Goal: Task Accomplishment & Management: Manage account settings

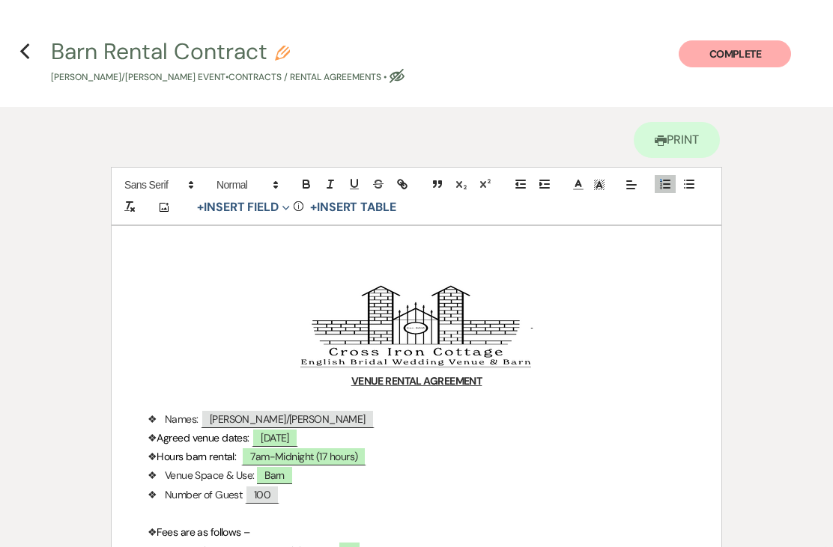
select select "6"
select select "13"
select select "6092"
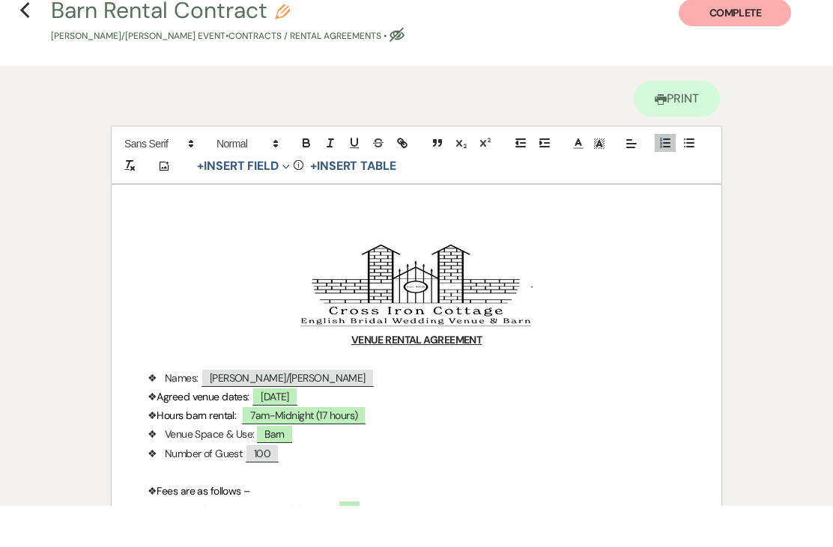
scroll to position [1017, 0]
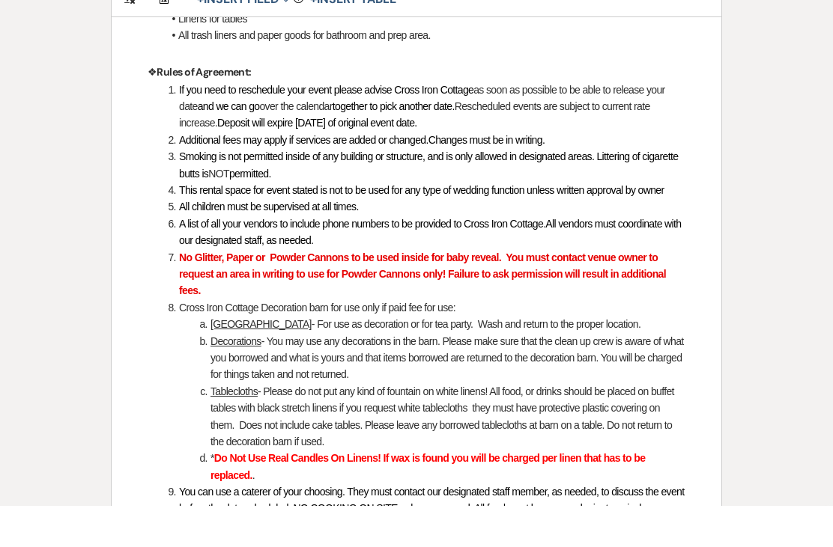
click at [312, 225] on span "This rental space for event stated is not to be used for any type of wedding fu…" at bounding box center [421, 231] width 484 height 12
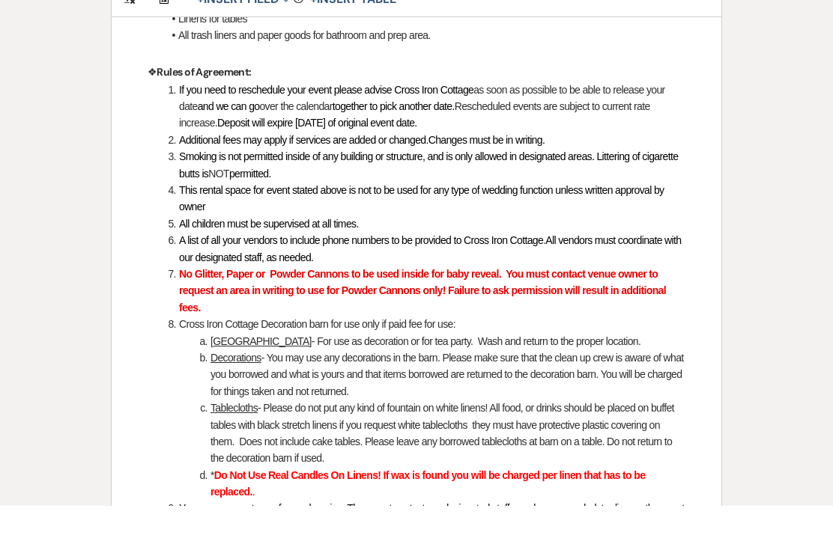
click at [225, 223] on li "This rental space for event stated above is not to be used for any type of wedd…" at bounding box center [424, 240] width 522 height 34
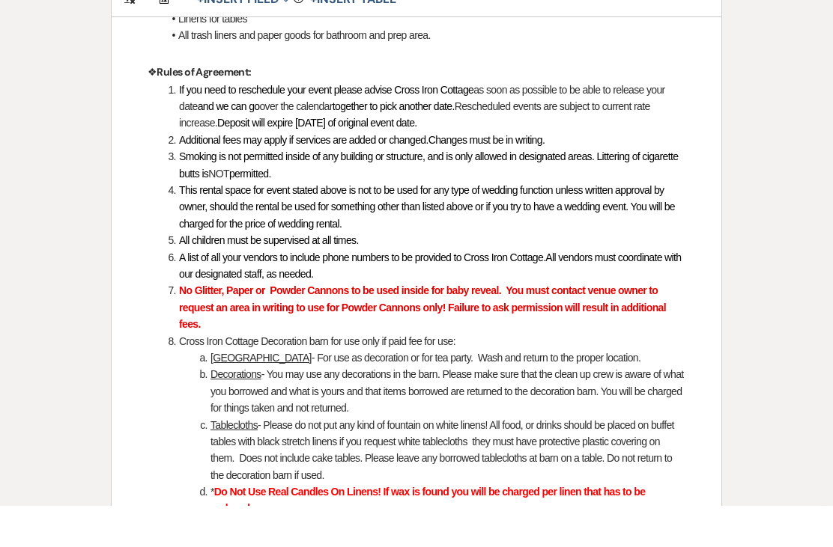
click at [246, 225] on span "This rental space for event stated above is not to be used for any type of wedd…" at bounding box center [428, 248] width 498 height 46
click at [389, 223] on li "This rental space for event stated above is not to be used for any type of wedd…" at bounding box center [424, 248] width 522 height 50
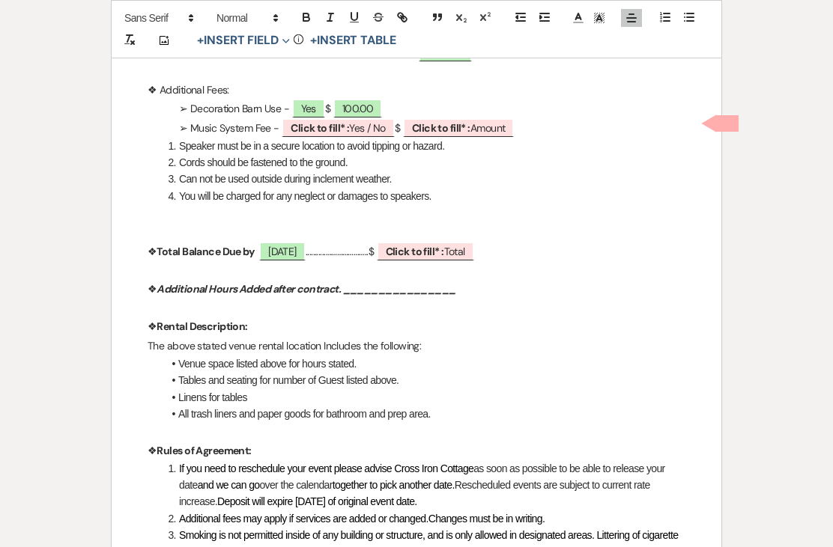
scroll to position [1002, 0]
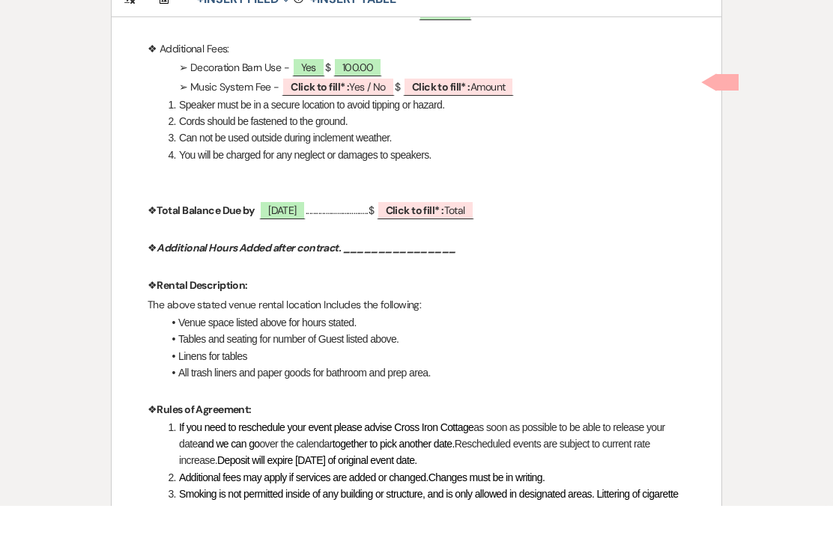
click at [358, 118] on span "Click to fill* : Yes / No" at bounding box center [338, 127] width 113 height 19
select select "owner"
select select "custom_placeholder"
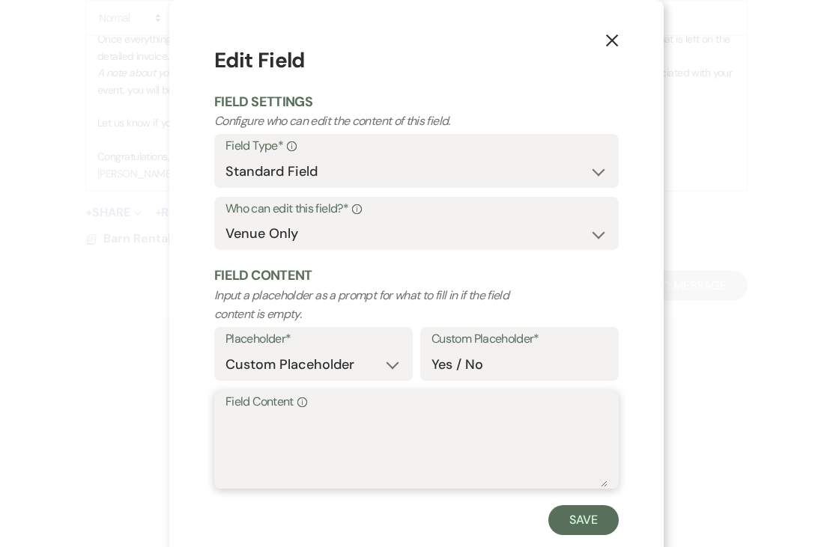
click at [407, 443] on textarea "Field Content Info" at bounding box center [416, 450] width 382 height 75
type textarea "No"
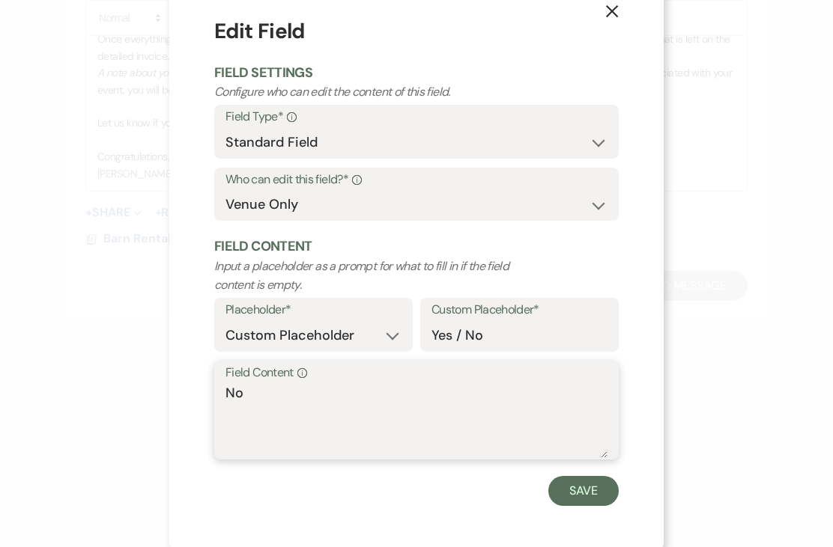
scroll to position [29, 0]
click at [586, 488] on button "Save" at bounding box center [583, 491] width 70 height 30
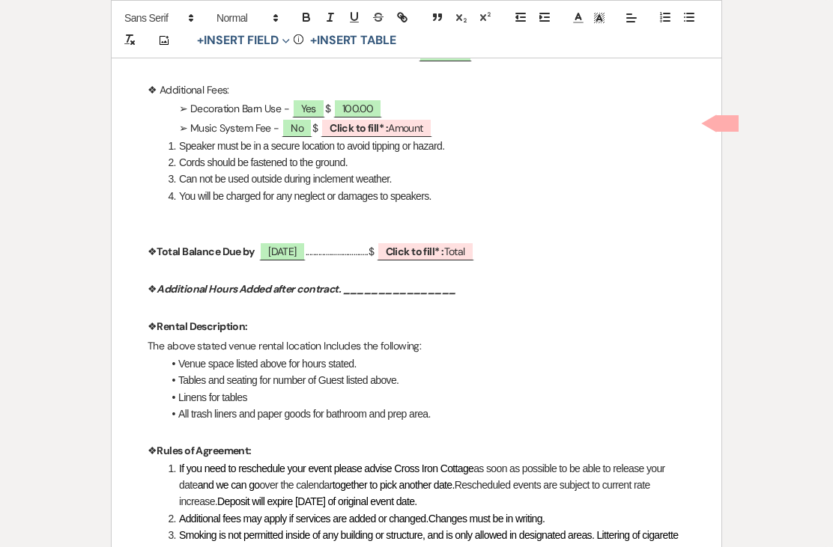
click at [400, 127] on span "Click to fill* : Amount" at bounding box center [377, 127] width 112 height 19
select select "owner"
select select "Amount"
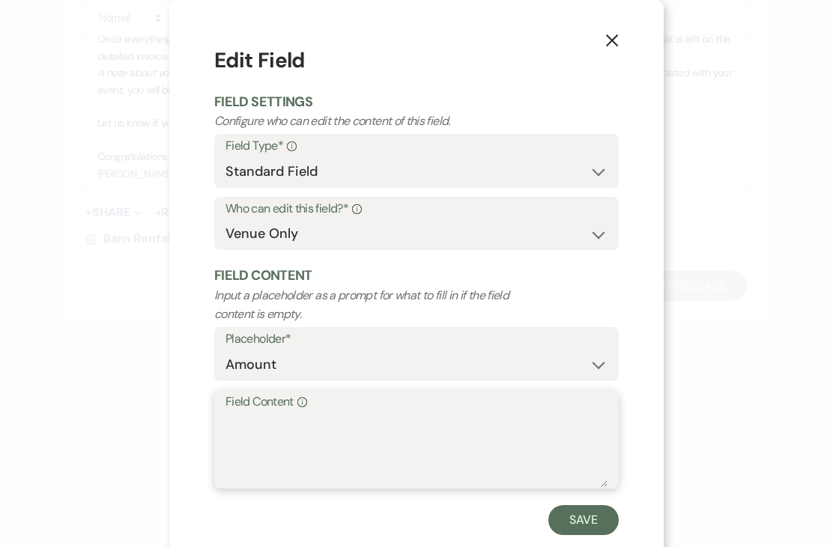
click at [474, 424] on textarea "Field Content Info" at bounding box center [416, 450] width 382 height 75
type textarea "0.00"
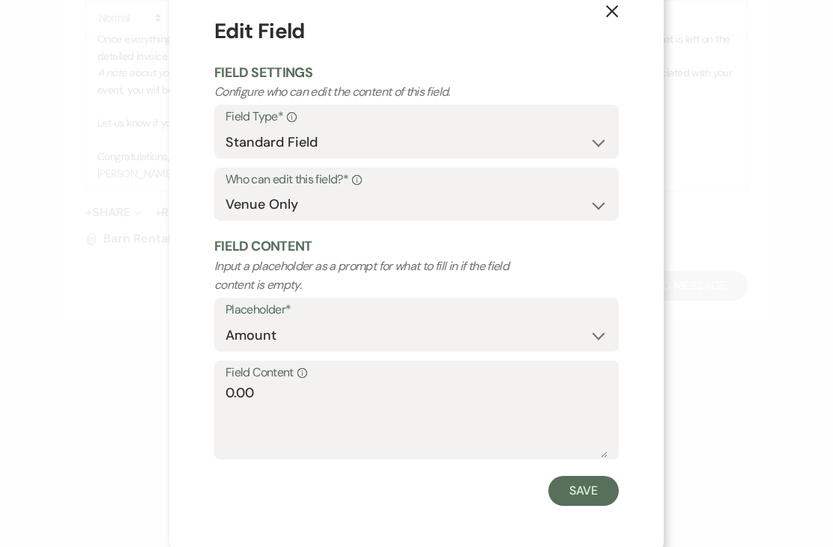
click at [589, 481] on button "Save" at bounding box center [583, 491] width 70 height 30
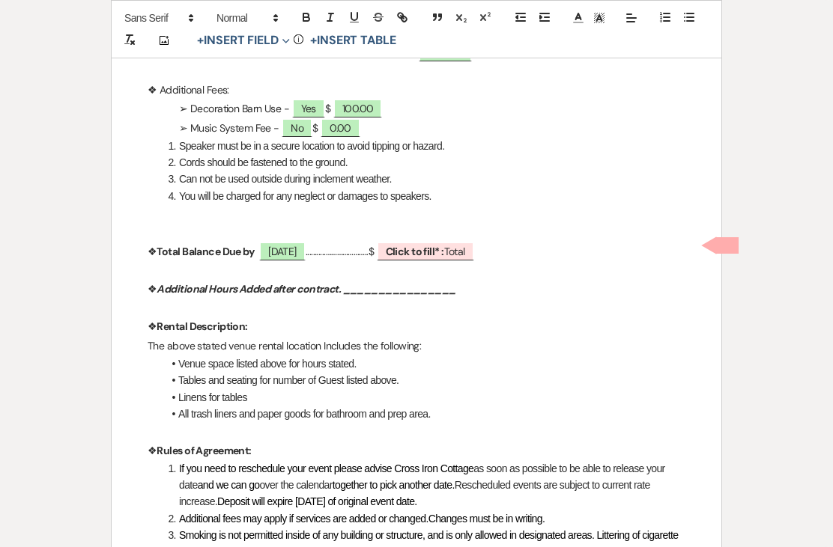
click at [444, 245] on b "Click to fill* :" at bounding box center [415, 251] width 58 height 13
select select "owner"
select select "Total"
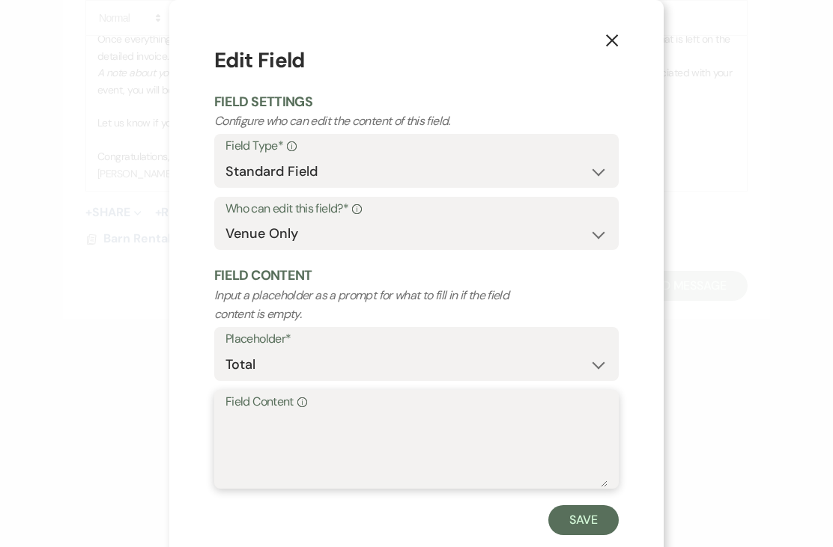
click at [350, 437] on textarea "Field Content Info" at bounding box center [416, 450] width 382 height 75
click at [617, 46] on use "button" at bounding box center [612, 40] width 12 height 12
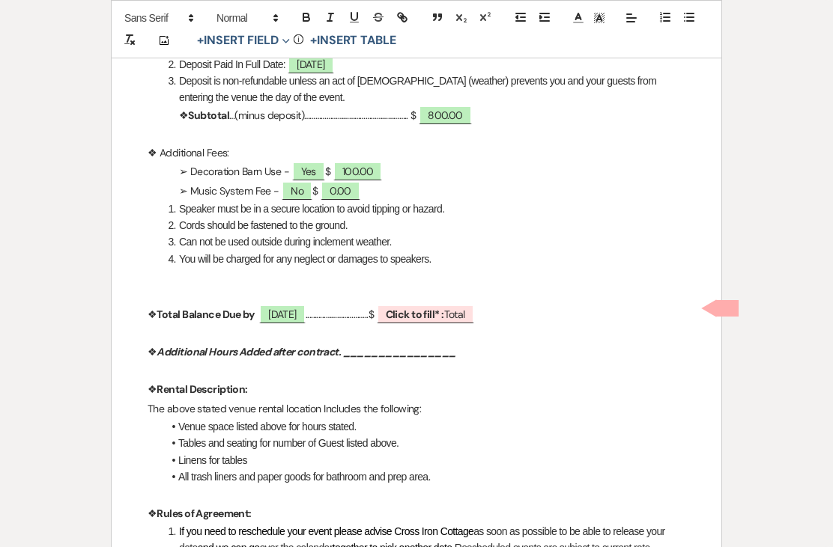
scroll to position [617, 0]
click at [444, 314] on b "Click to fill* :" at bounding box center [415, 313] width 58 height 13
select select "owner"
select select "Total"
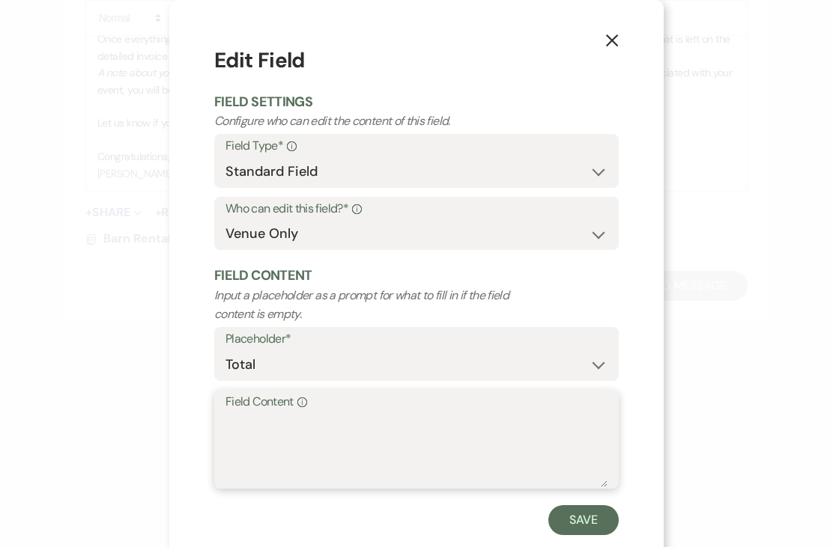
click at [404, 441] on textarea "Field Content Info" at bounding box center [416, 450] width 382 height 75
type textarea "900.00"
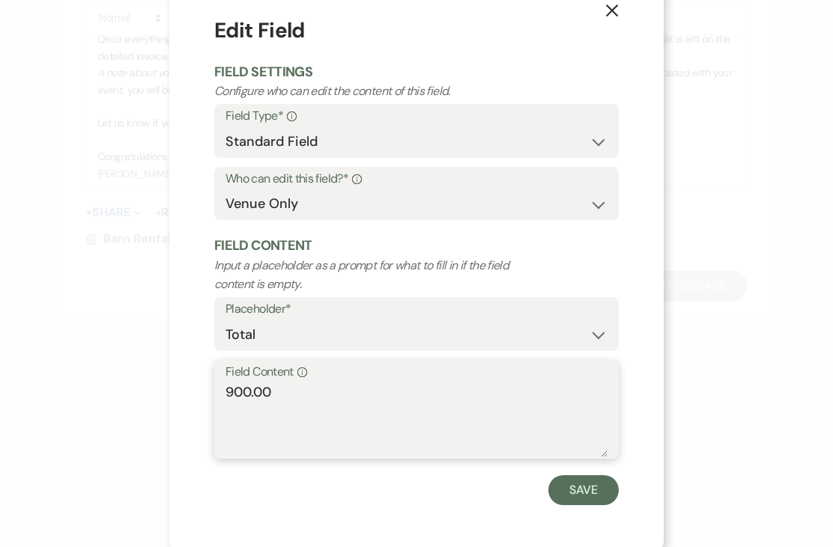
scroll to position [29, 0]
click at [580, 480] on button "Save" at bounding box center [583, 491] width 70 height 30
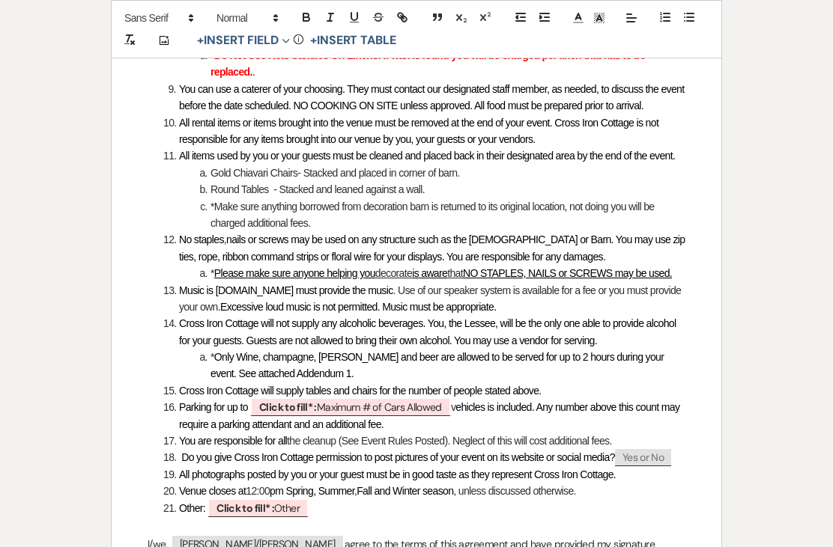
scroll to position [1495, 0]
click at [361, 397] on span "Click to fill* : Maximum # of Cars Allowed" at bounding box center [350, 406] width 201 height 19
select select "owner"
select select "custom_placeholder"
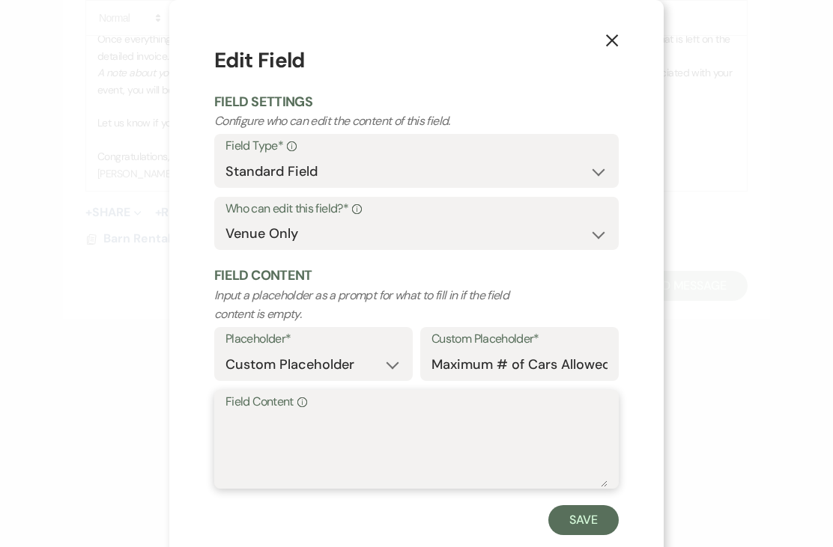
click at [323, 443] on textarea "Field Content Info" at bounding box center [416, 450] width 382 height 75
type textarea "75"
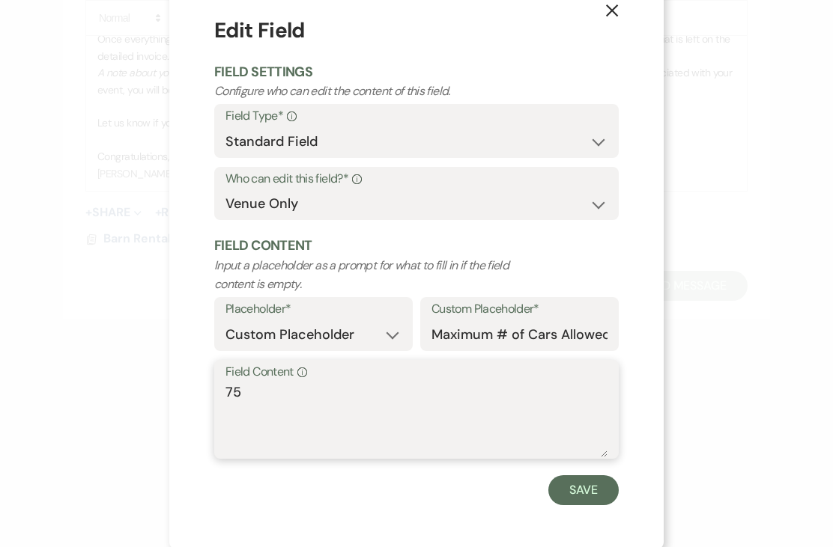
scroll to position [29, 0]
click at [582, 484] on button "Save" at bounding box center [583, 491] width 70 height 30
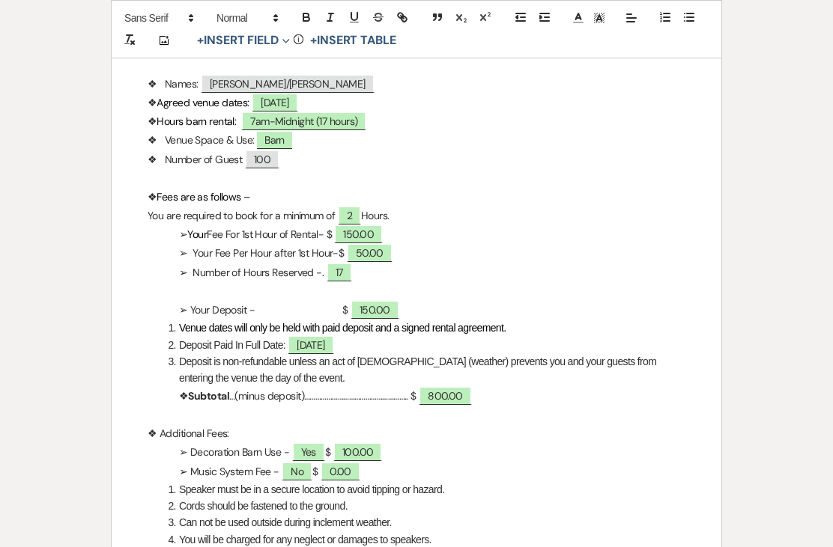
scroll to position [344, 0]
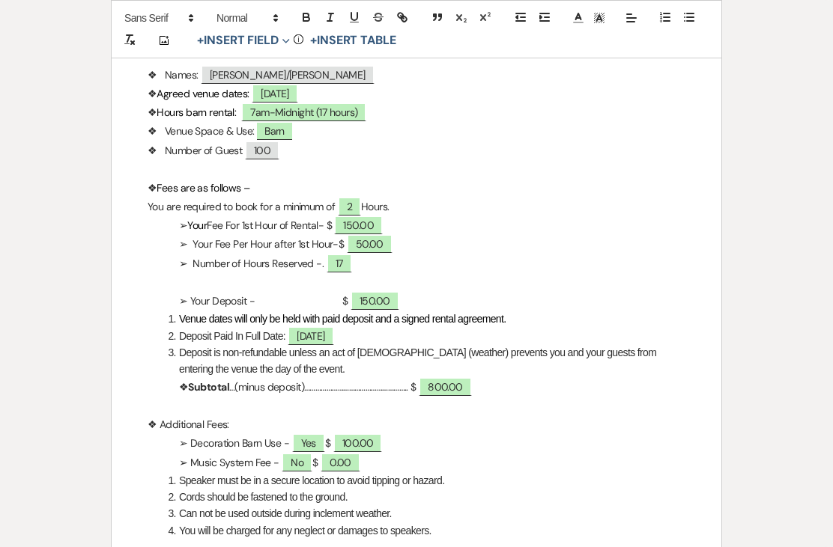
click at [294, 136] on p "❖ Venue Space & Use: Barn" at bounding box center [417, 131] width 538 height 19
click at [285, 123] on span "Barn" at bounding box center [274, 131] width 35 height 17
select select "owner"
select select "Location"
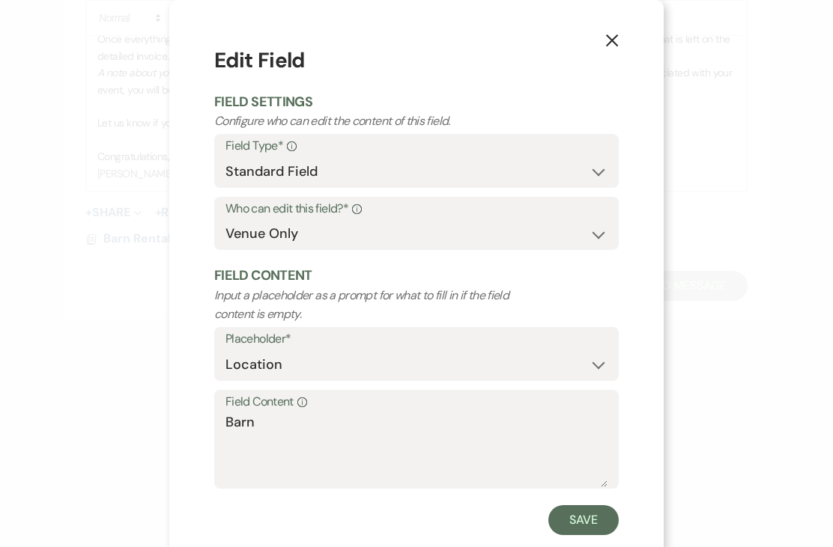
click at [343, 408] on label "Field Content Info" at bounding box center [416, 403] width 382 height 22
click at [343, 413] on textarea "Barn" at bounding box center [416, 450] width 382 height 75
click at [303, 422] on textarea "Barn" at bounding box center [416, 450] width 382 height 75
type textarea "Barn for Family Reception"
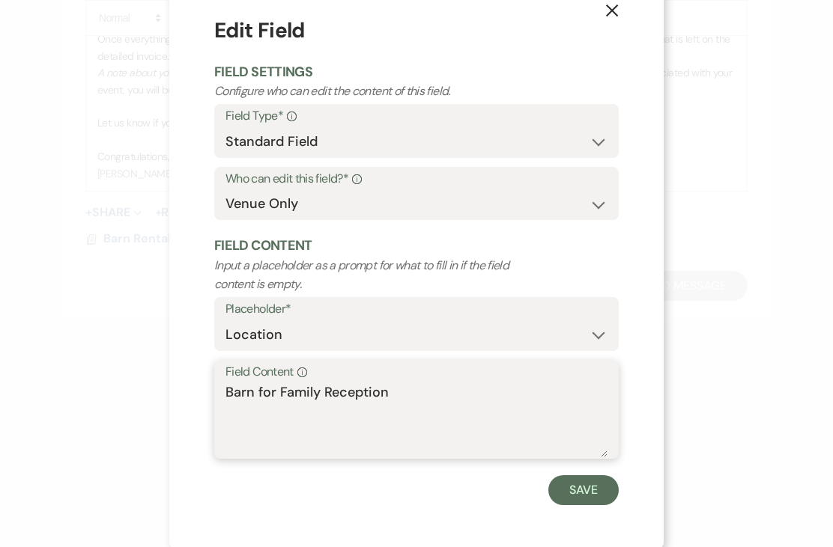
scroll to position [29, 0]
click at [591, 486] on button "Save" at bounding box center [583, 491] width 70 height 30
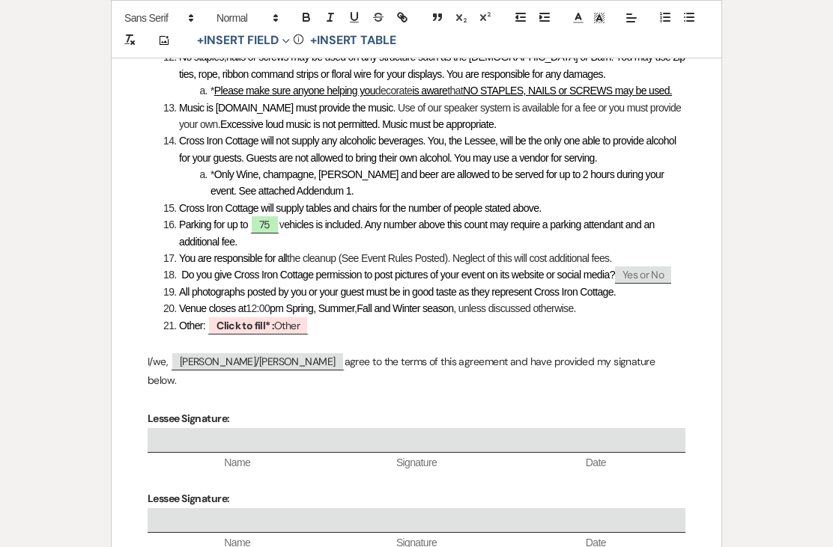
scroll to position [1678, 0]
click at [249, 315] on span "Click to fill* : Other" at bounding box center [257, 324] width 101 height 19
select select "owner"
select select "custom_placeholder"
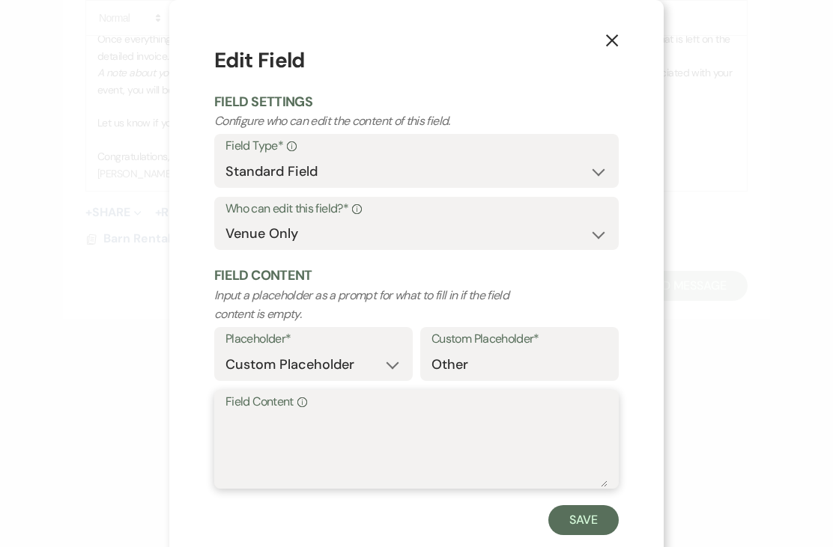
click at [379, 413] on textarea "Field Content Info" at bounding box center [416, 450] width 382 height 75
type textarea "N/A"
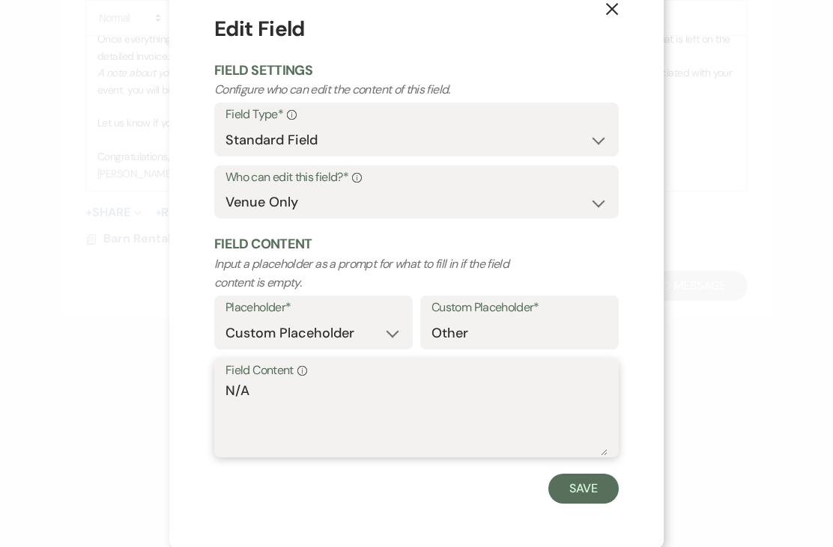
scroll to position [29, 0]
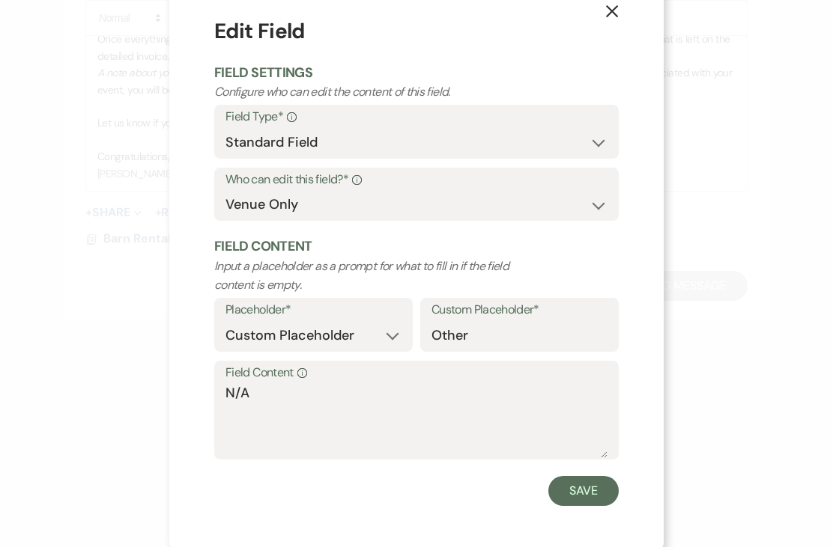
click at [590, 488] on button "Save" at bounding box center [583, 491] width 70 height 30
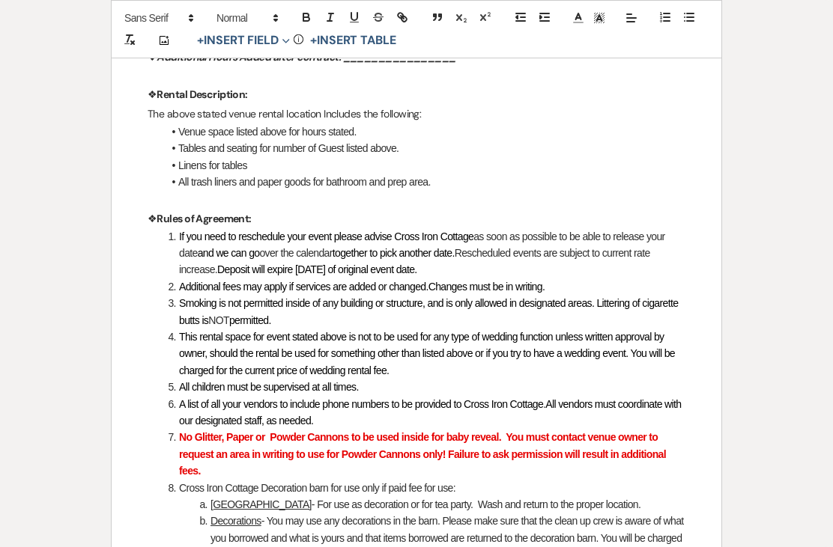
scroll to position [945, 0]
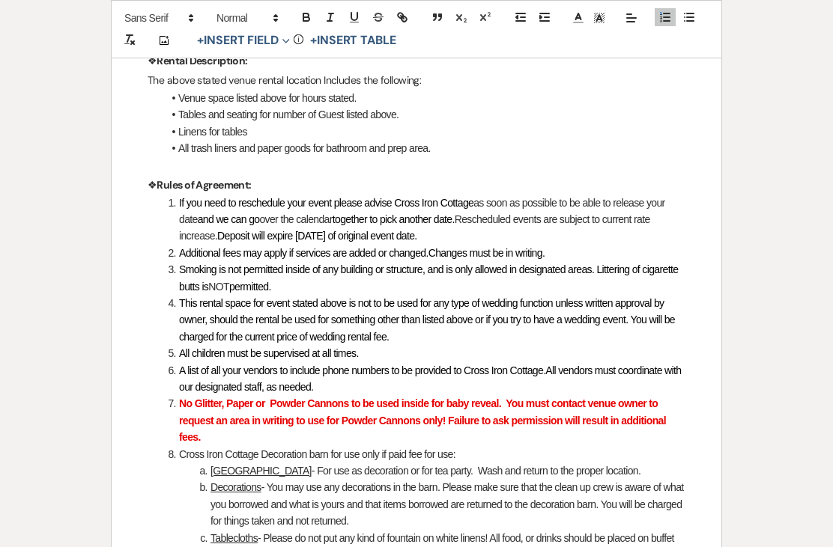
click at [186, 297] on span "This rental space for event stated above is not to be used for any type of wedd…" at bounding box center [428, 320] width 498 height 46
click at [222, 301] on li "This rental space for event stated above is not to be used for any type of wedd…" at bounding box center [424, 320] width 522 height 50
click at [225, 297] on span "This rental space for event stated above is not to be used for any type of wedd…" at bounding box center [428, 320] width 498 height 46
click at [255, 329] on span "This rental space for event stated above is not to be used for any type of wedd…" at bounding box center [428, 320] width 498 height 46
click at [335, 347] on span "All children must be supervised at all times." at bounding box center [269, 353] width 180 height 12
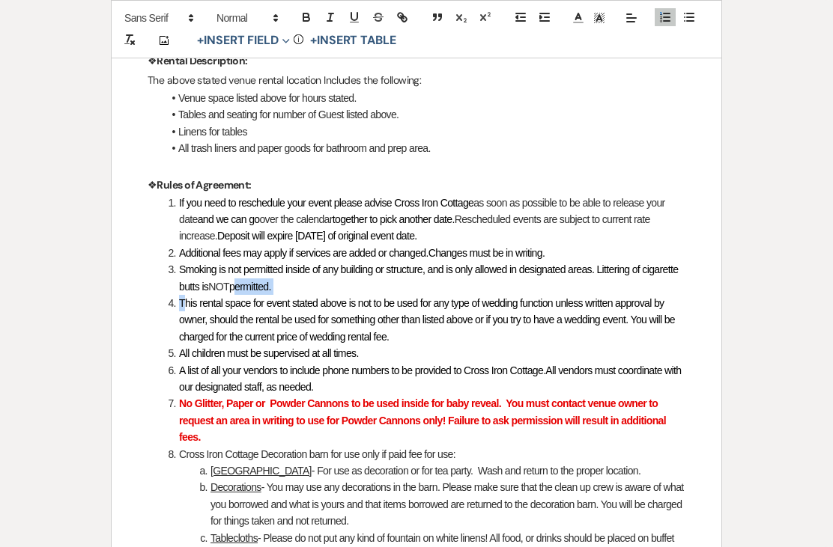
click at [565, 345] on li "All children must be supervised at all times." at bounding box center [424, 353] width 522 height 16
copy span "This rental space for event stated above is not to be used for any type of wedd…"
click at [526, 345] on li "All children must be supervised at all times." at bounding box center [424, 353] width 522 height 16
click at [235, 247] on span "Additional fees may apply if services are added or changed.Changes must be in w…" at bounding box center [361, 253] width 365 height 12
click at [210, 463] on span at bounding box center [210, 471] width 0 height 16
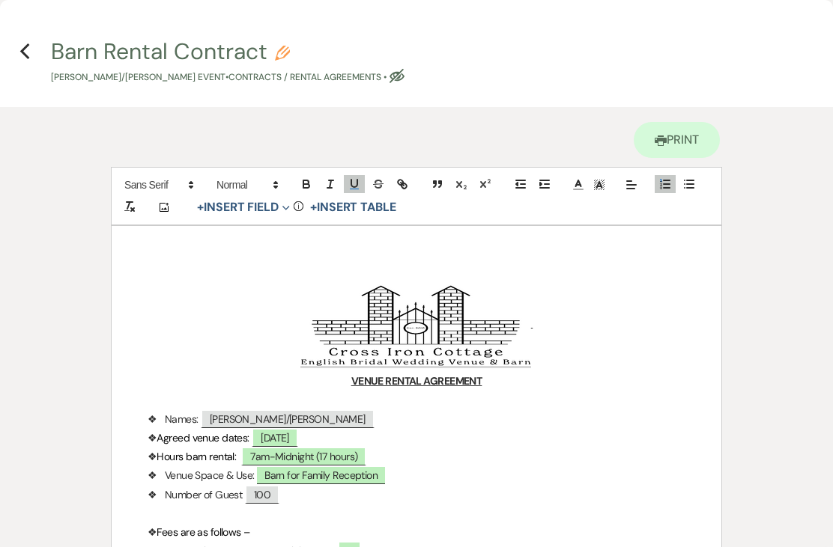
scroll to position [0, 0]
click at [41, 52] on h4 "Previous Barn Rental Contract Pencil [PERSON_NAME]/[PERSON_NAME] Event • Contra…" at bounding box center [416, 60] width 833 height 49
click at [40, 59] on h4 "Previous Barn Rental Contract Pencil [PERSON_NAME]/[PERSON_NAME] Event • Contra…" at bounding box center [416, 60] width 833 height 49
select select "6"
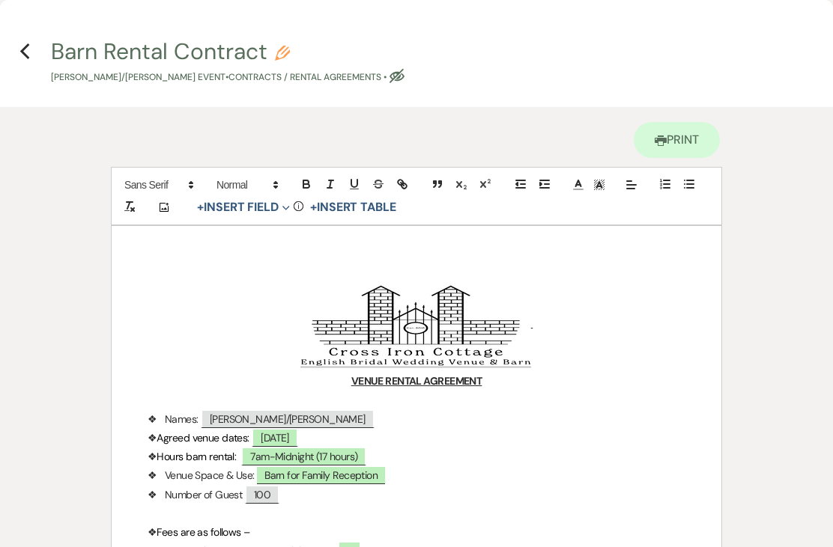
select select "6"
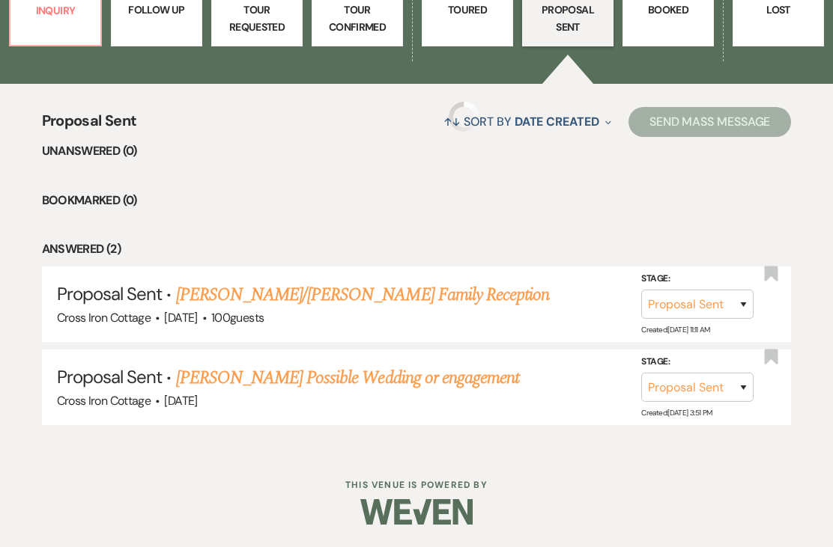
scroll to position [470, 0]
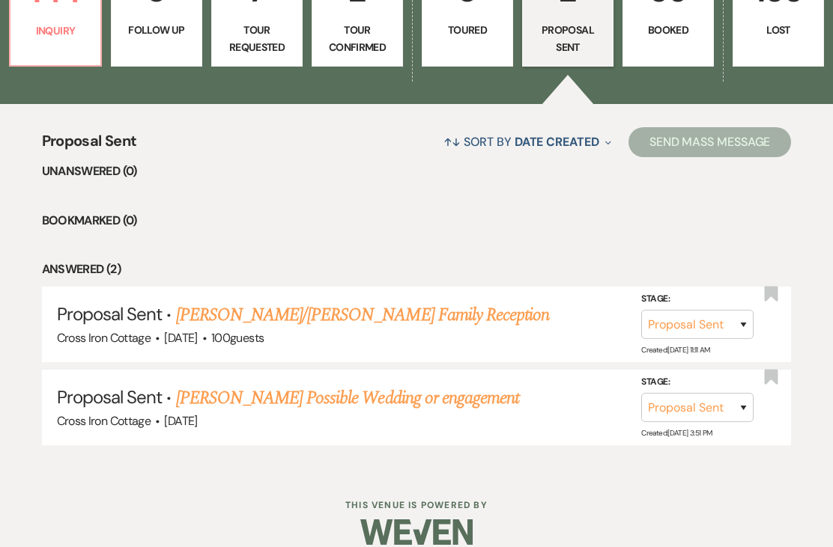
click at [371, 302] on link "[PERSON_NAME]/[PERSON_NAME] Family Reception" at bounding box center [363, 315] width 374 height 27
select select "6"
select select "13"
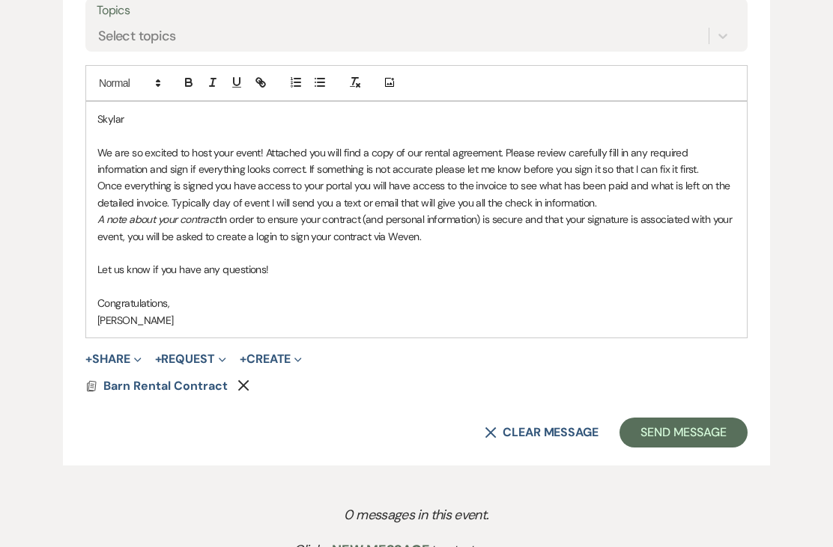
scroll to position [856, 0]
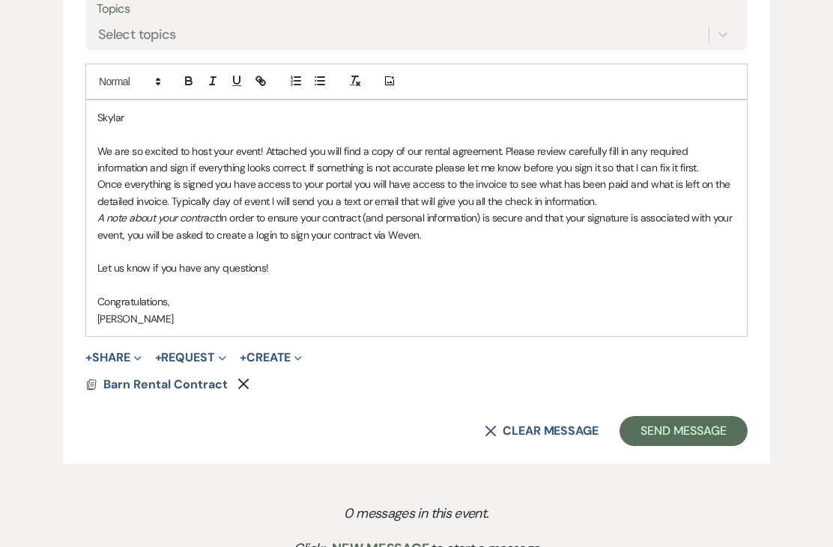
click at [677, 424] on button "Send Message" at bounding box center [683, 432] width 128 height 30
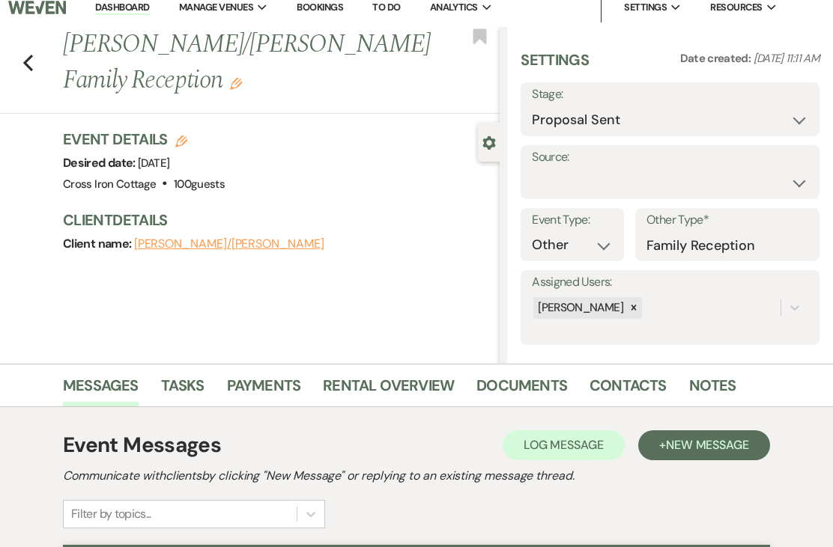
scroll to position [0, 0]
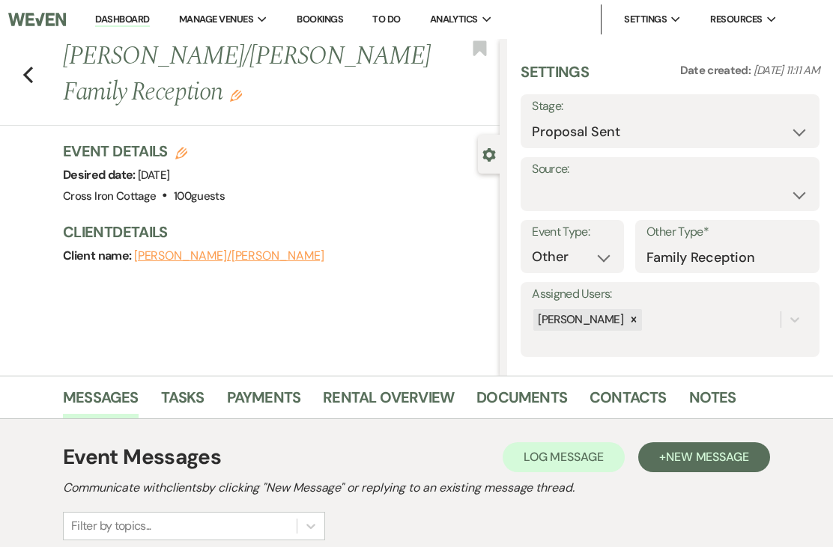
click at [42, 73] on div "Previous [PERSON_NAME]/[PERSON_NAME] Family Reception Edit Bookmark" at bounding box center [246, 82] width 507 height 87
click at [0, 0] on link "Cross Iron Cottage" at bounding box center [0, 0] width 0 height 0
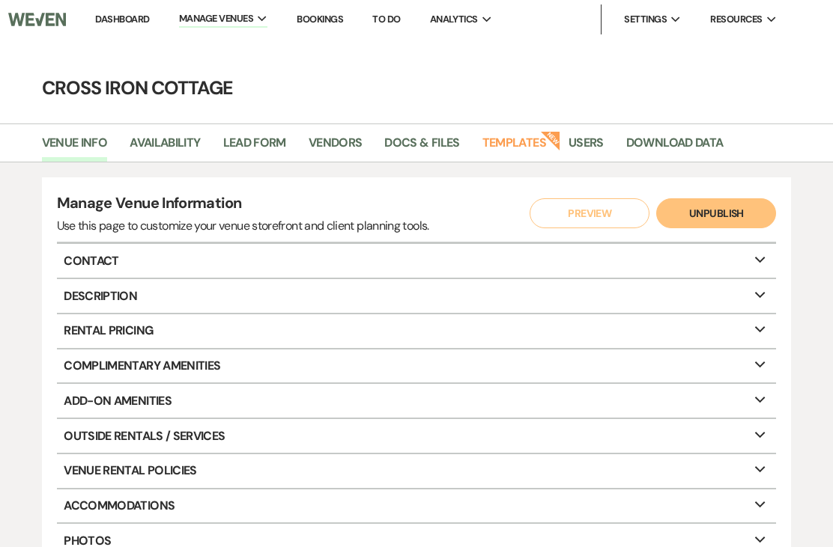
click at [517, 142] on link "Templates" at bounding box center [514, 147] width 64 height 28
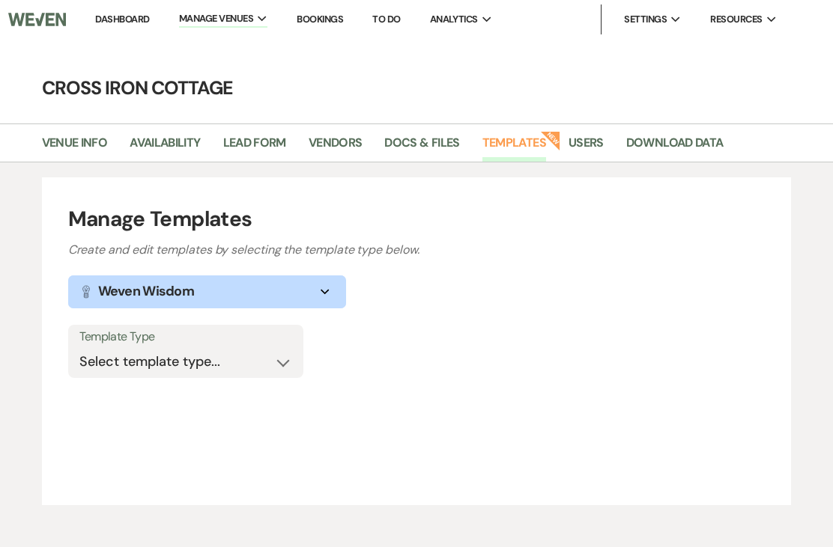
click at [276, 362] on select "Select template type... Task List Message Templates Payment Plan Inventory Item…" at bounding box center [185, 361] width 213 height 29
select select "Message Templates"
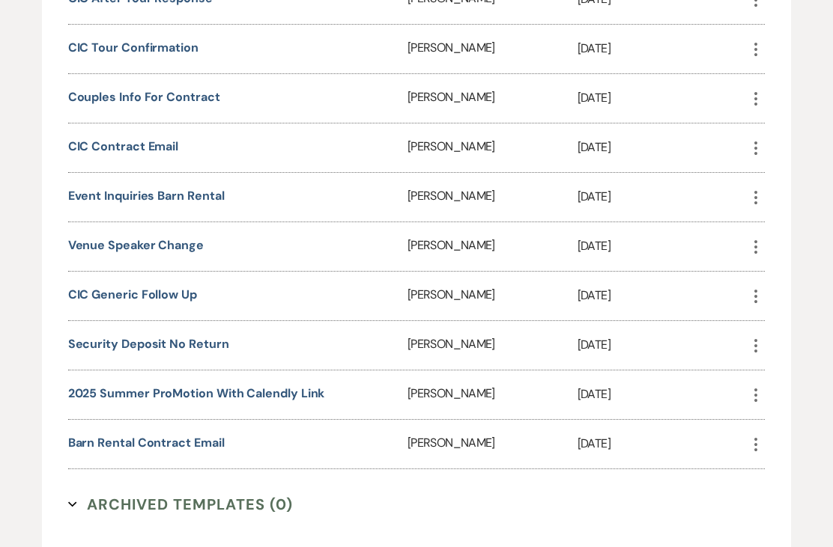
scroll to position [1083, 0]
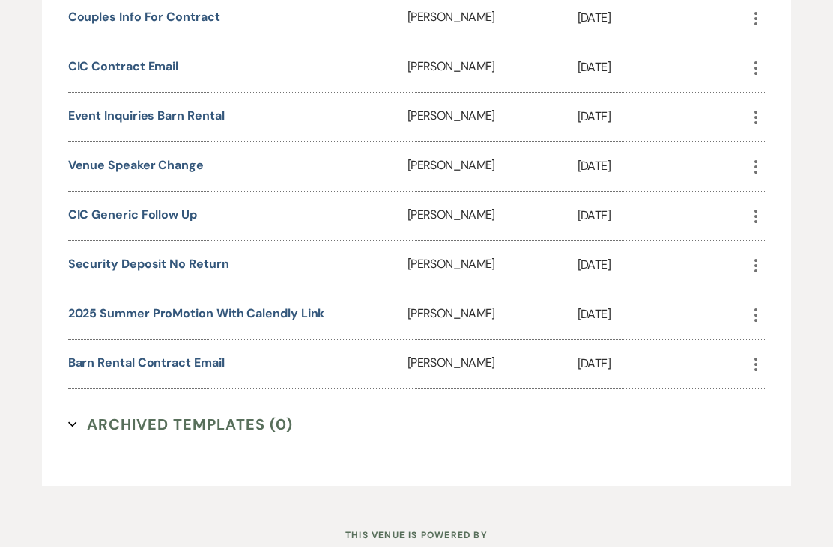
click at [762, 369] on icon "More" at bounding box center [756, 365] width 18 height 18
click at [798, 395] on link "Pencil Edit" at bounding box center [791, 394] width 89 height 25
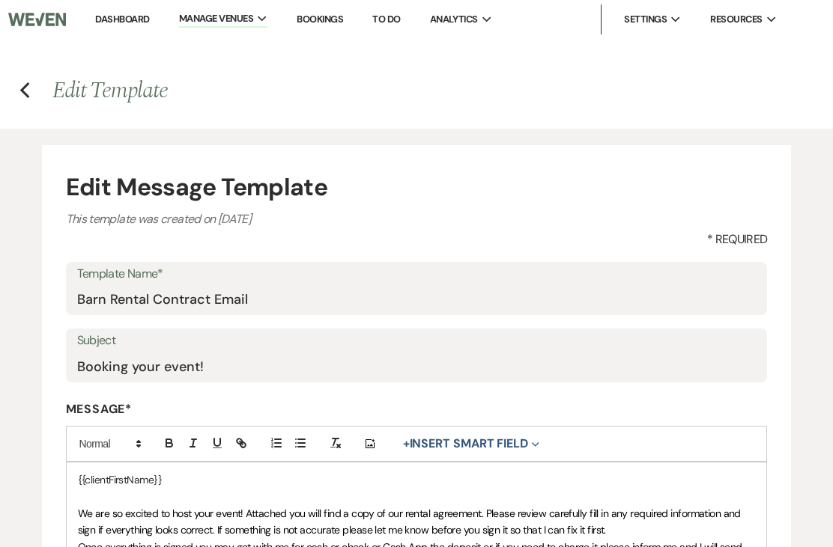
click at [43, 101] on h4 "Previous Edit Template" at bounding box center [416, 90] width 833 height 31
click at [43, 91] on h4 "Previous Edit Template" at bounding box center [416, 90] width 833 height 31
click at [42, 88] on h4 "Previous Edit Template" at bounding box center [416, 90] width 833 height 31
click at [41, 88] on h4 "Previous Edit Template" at bounding box center [416, 90] width 833 height 31
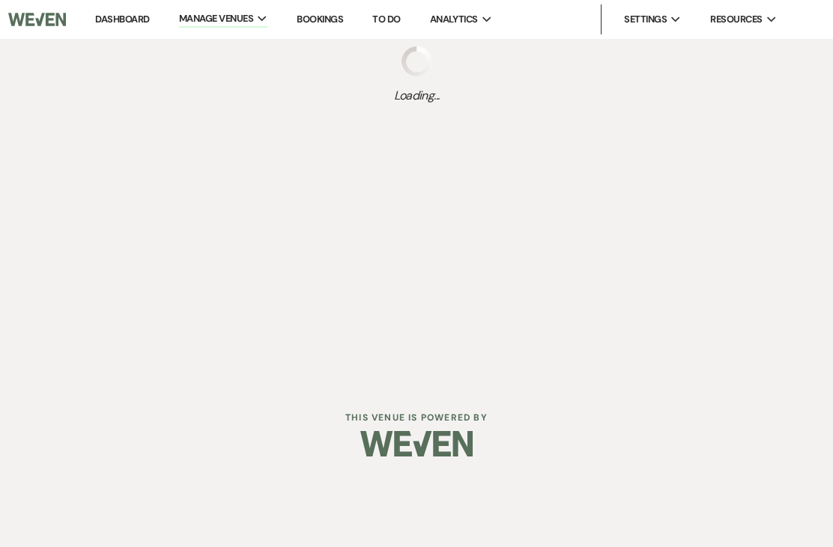
select select "Message Templates"
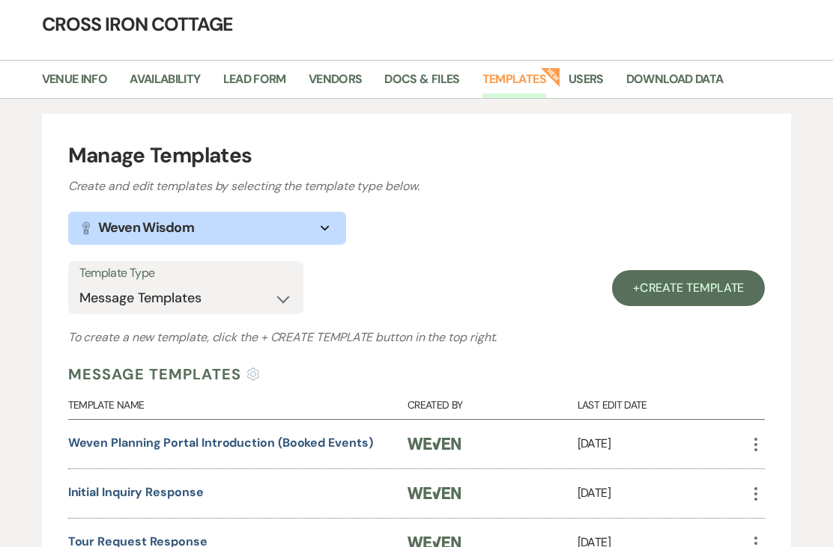
scroll to position [68, 0]
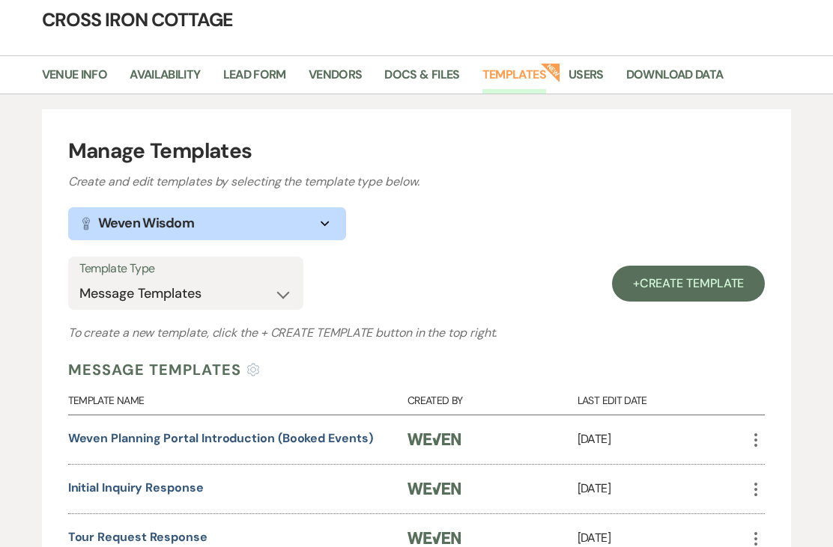
click at [406, 69] on link "Docs & Files" at bounding box center [421, 79] width 75 height 28
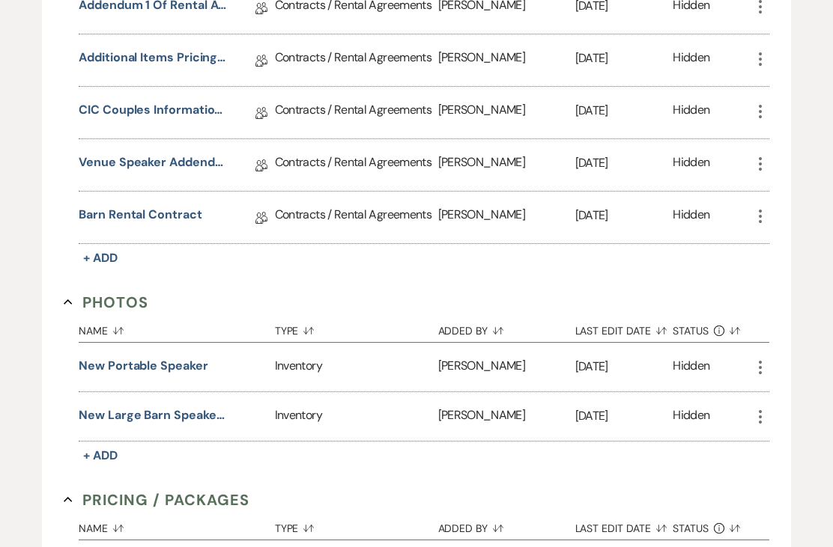
scroll to position [485, 0]
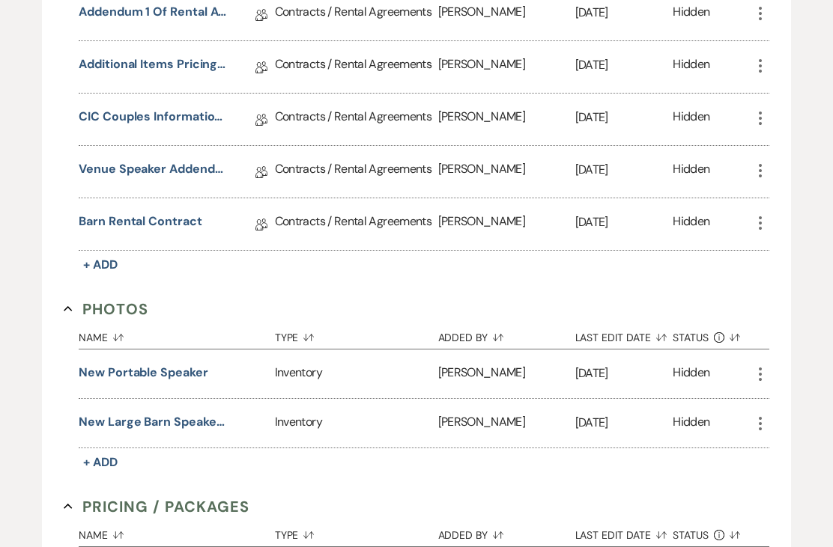
click at [753, 223] on icon "More" at bounding box center [760, 224] width 18 height 18
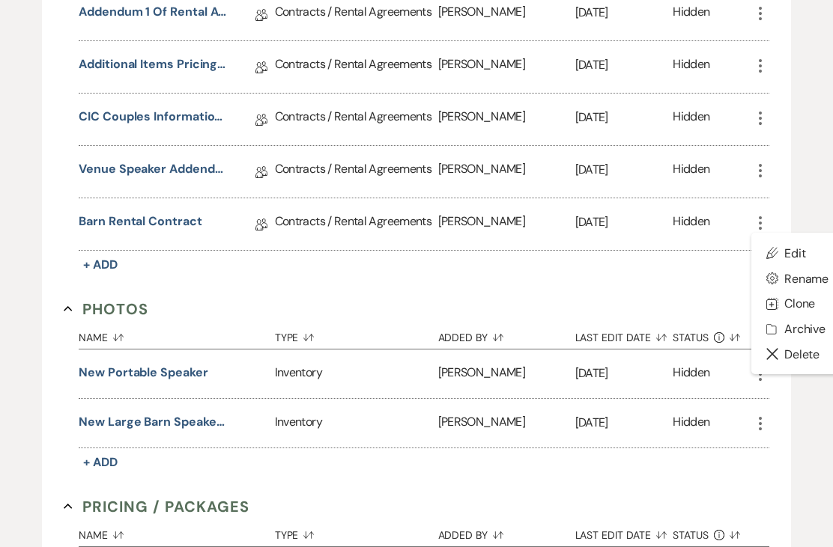
click at [797, 253] on link "Pencil Edit" at bounding box center [797, 252] width 93 height 25
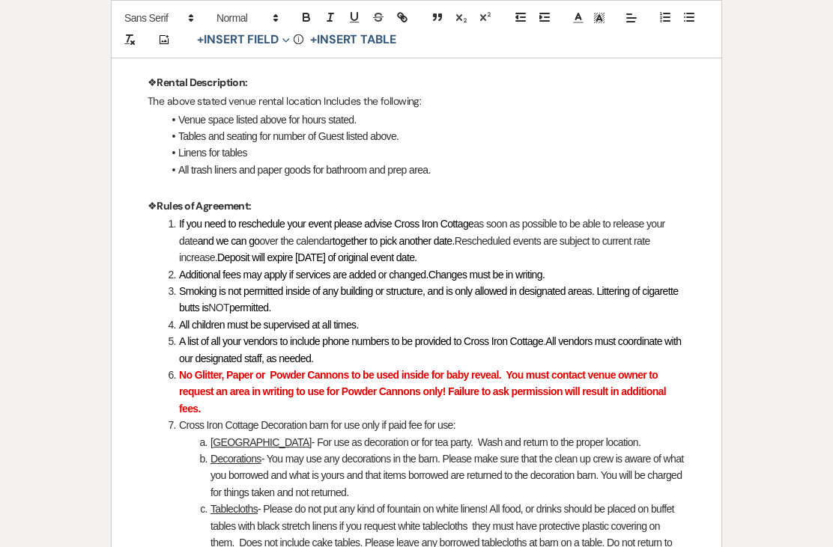
scroll to position [959, 0]
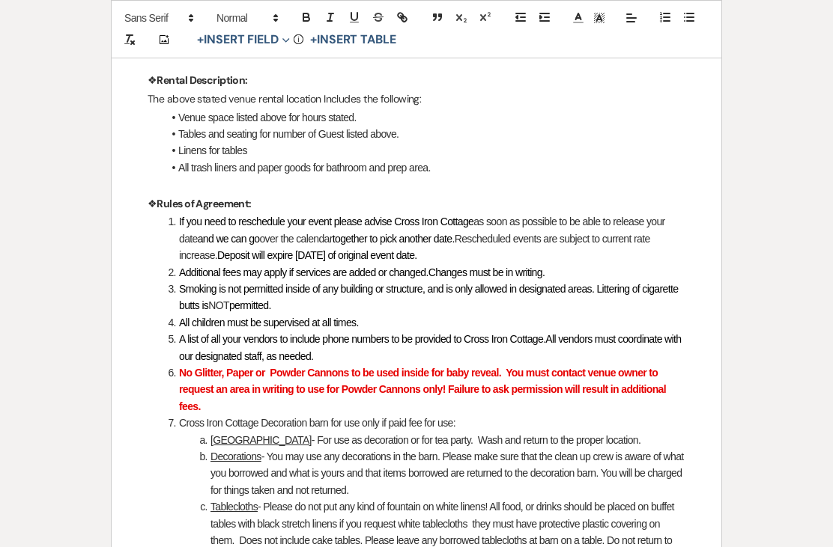
click at [341, 295] on li "Smoking is not permitted inside of any building or structure, and is only allow…" at bounding box center [424, 298] width 522 height 34
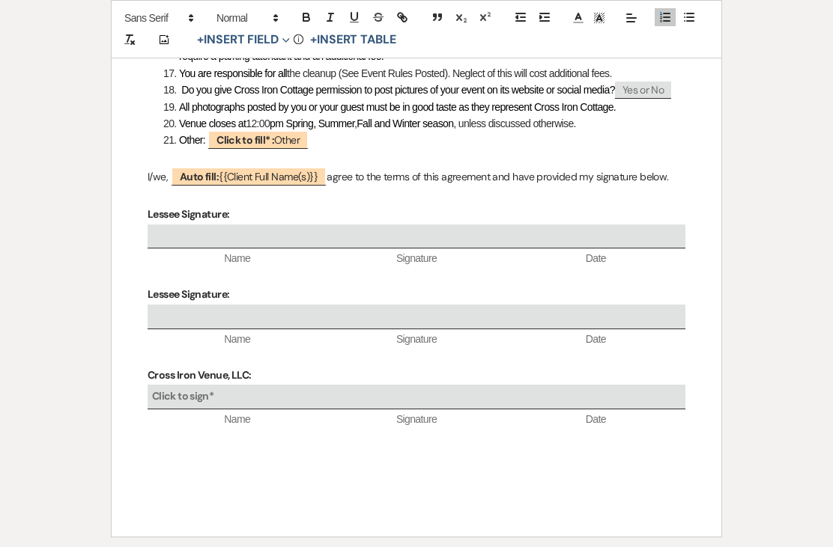
scroll to position [1892, 0]
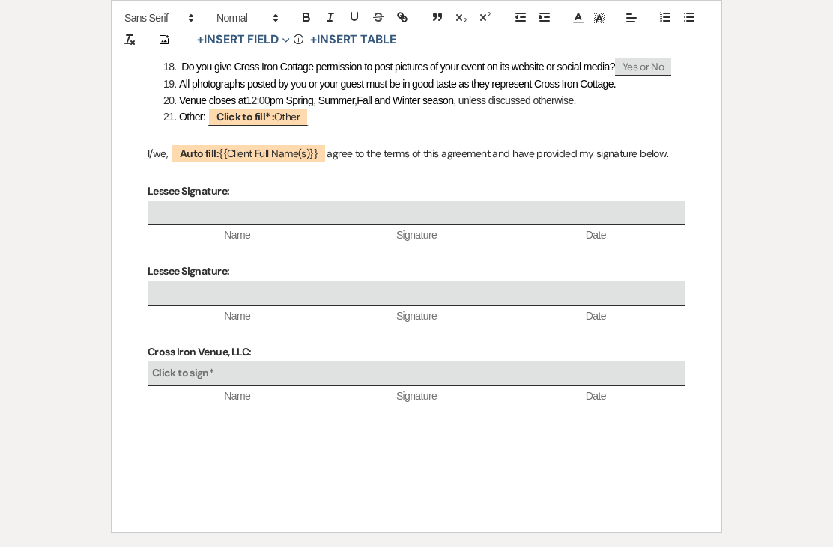
scroll to position [1895, 0]
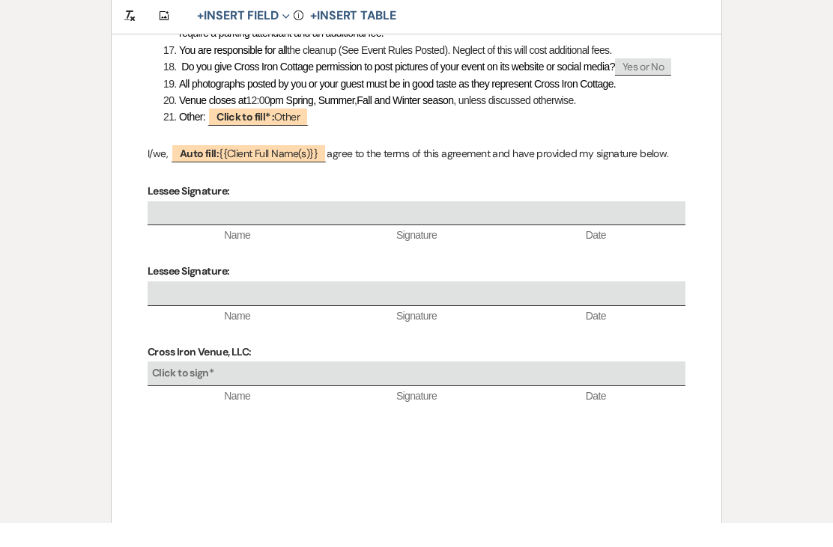
click at [189, 447] on p at bounding box center [417, 456] width 538 height 19
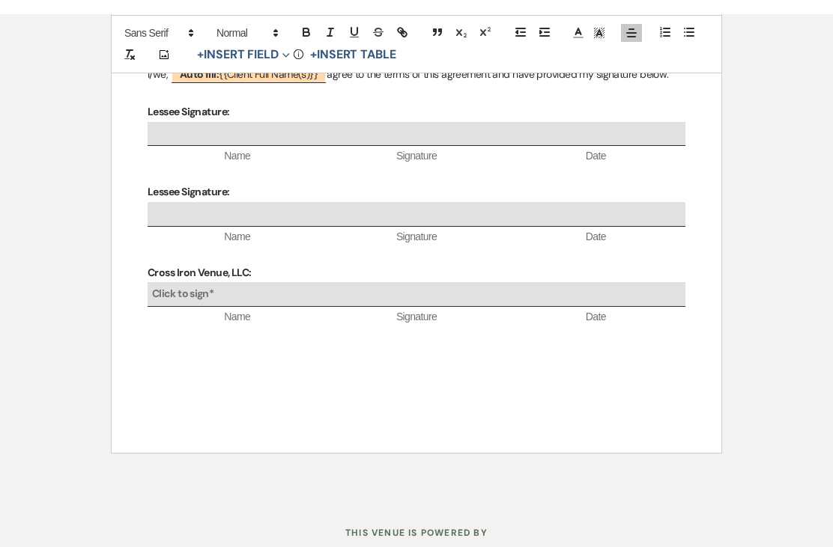
scroll to position [2019, 0]
